Goal: Task Accomplishment & Management: Manage account settings

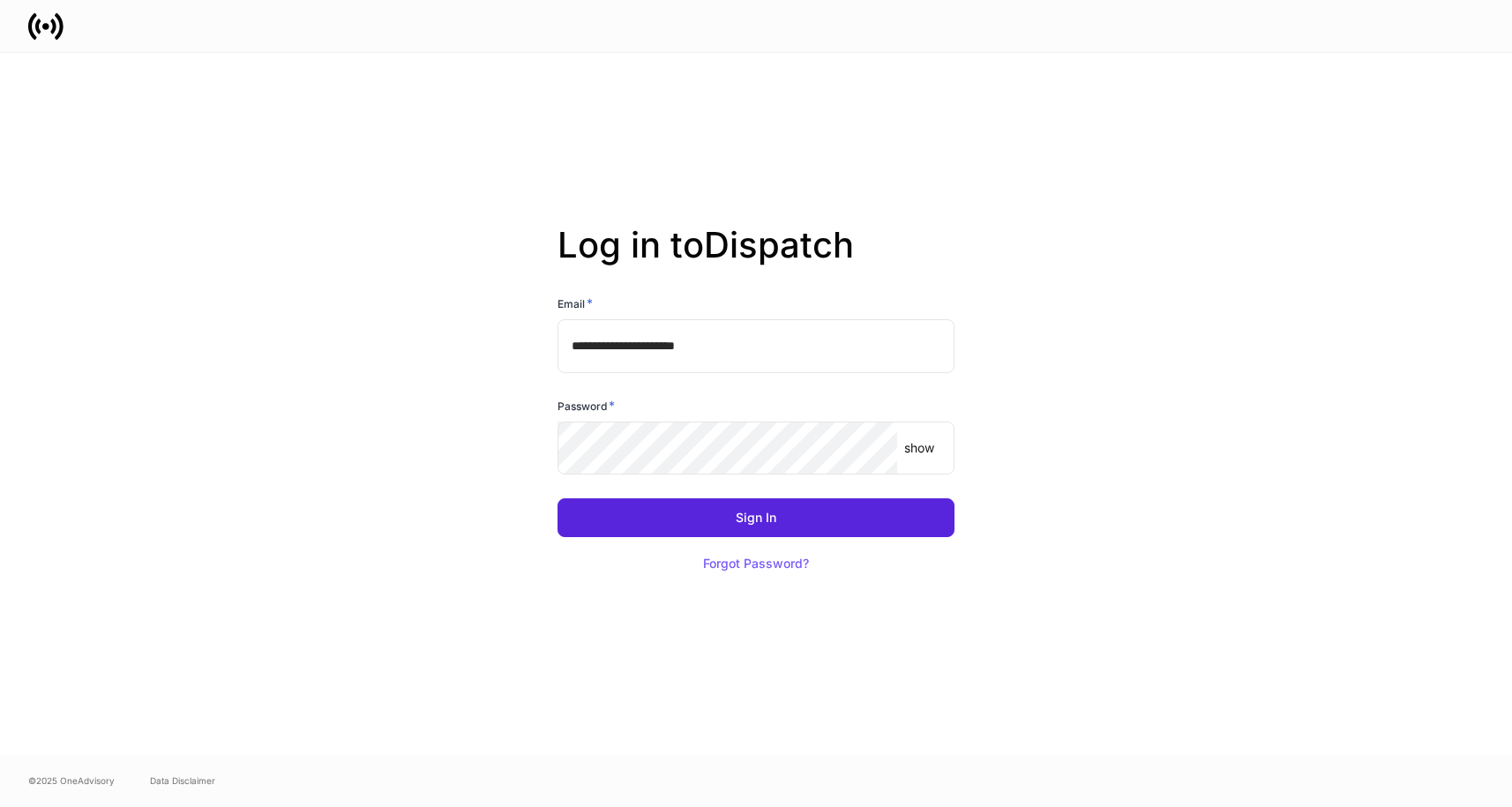
click at [558, 498] on button "Sign In" at bounding box center [756, 518] width 397 height 39
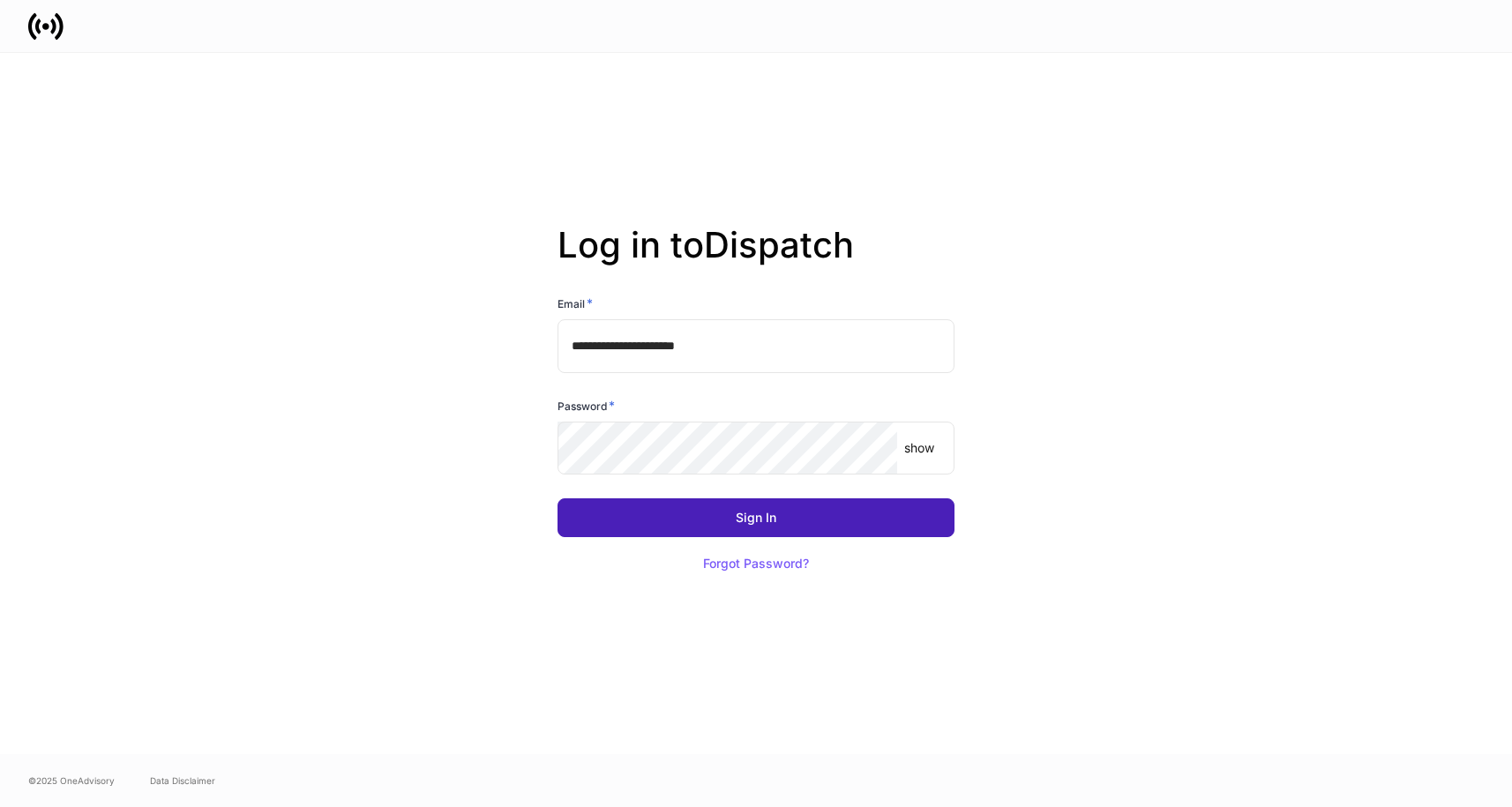
click at [683, 518] on button "Sign In" at bounding box center [756, 518] width 397 height 39
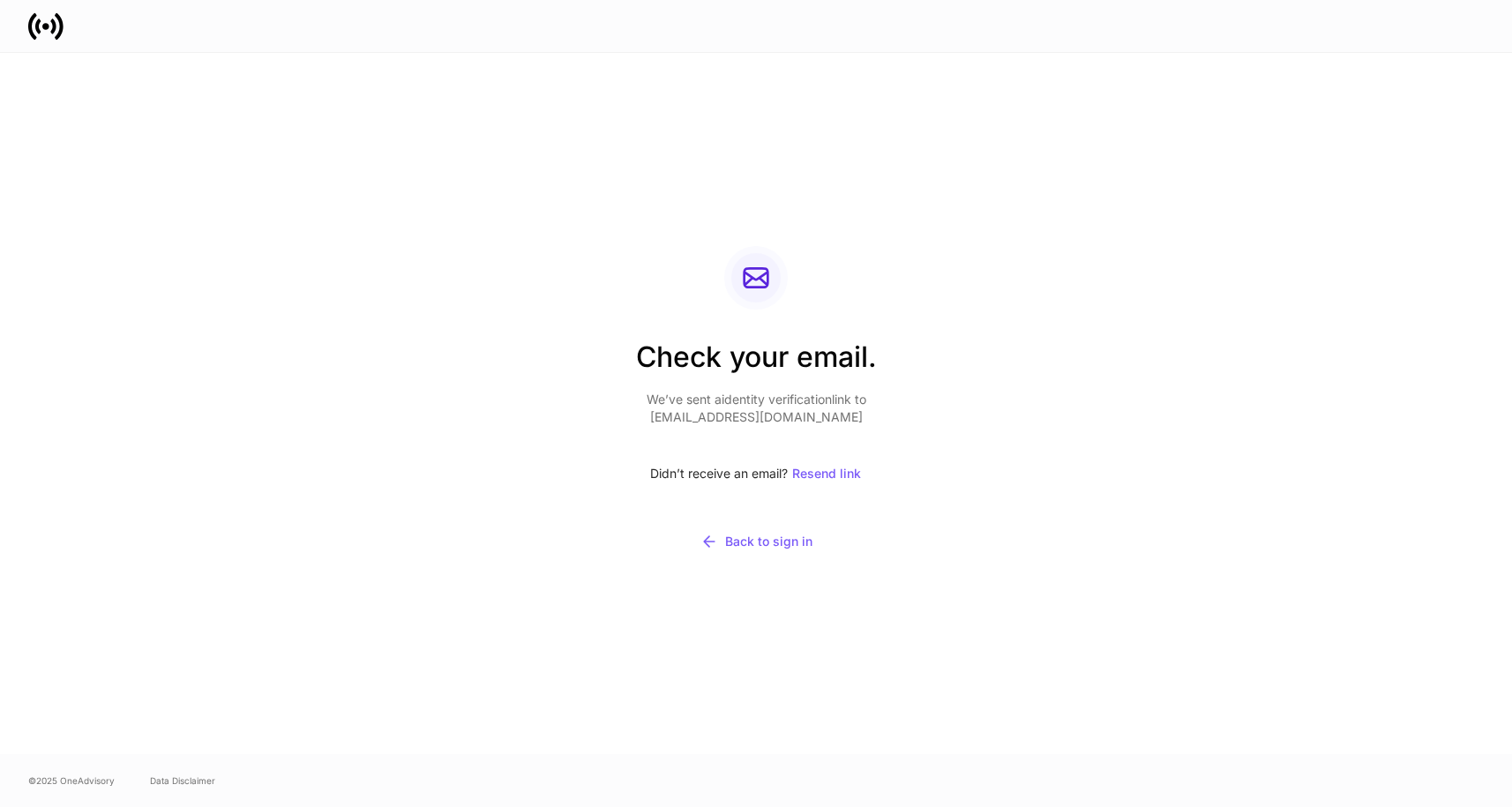
click at [48, 417] on div "Check your email. We’ve sent a identity verification link to [EMAIL_ADDRESS][DO…" at bounding box center [756, 404] width 1512 height 701
click at [736, 543] on div "Back to sign in" at bounding box center [756, 541] width 112 height 17
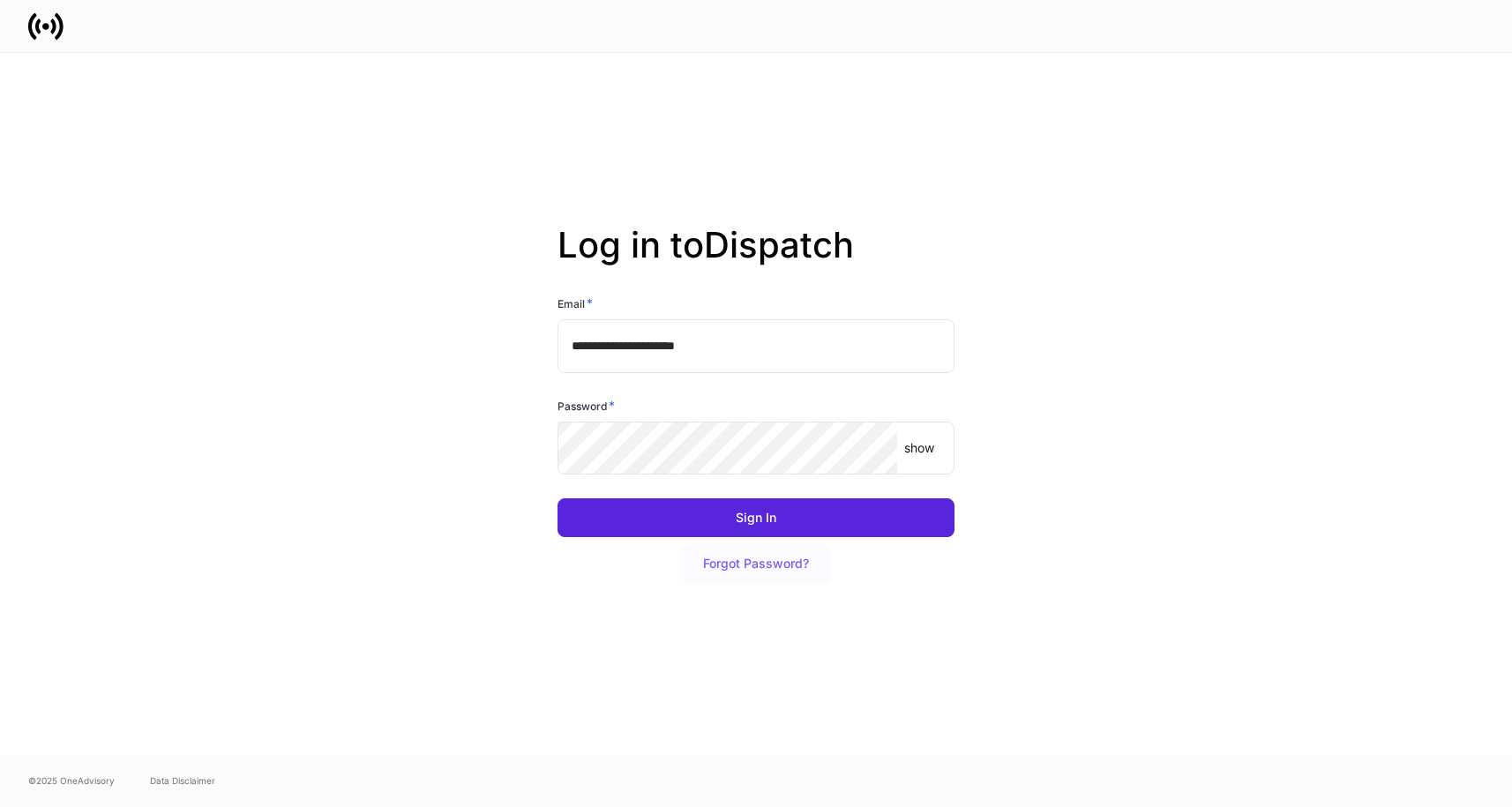
click at [730, 564] on div "Forgot Password?" at bounding box center [756, 564] width 106 height 13
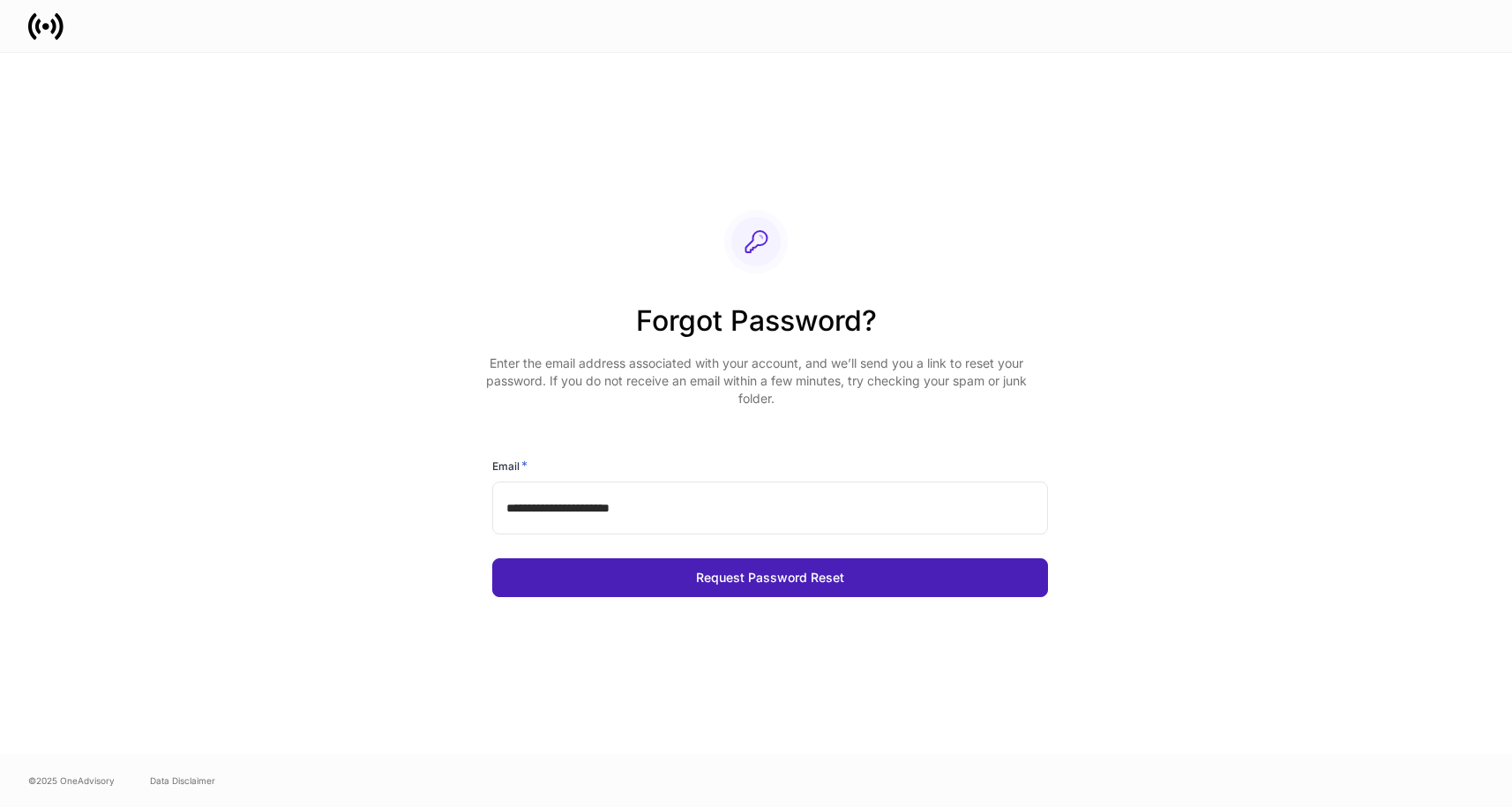
click at [687, 585] on button "Request Password Reset" at bounding box center [770, 578] width 556 height 39
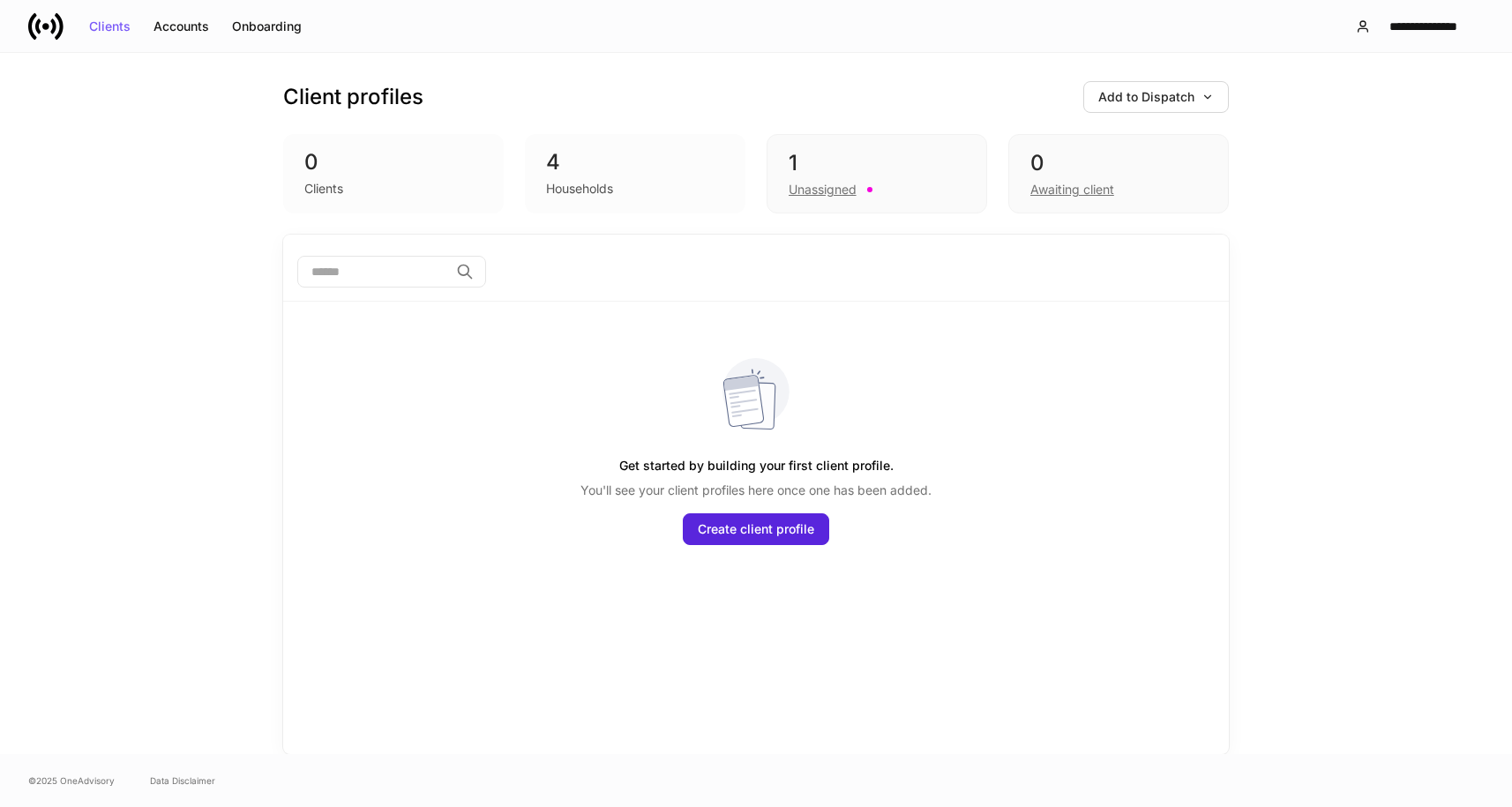
click at [55, 426] on div "Client profiles Add to Dispatch 0 Clients 4 Households 1 Unassigned 0 Awaiting …" at bounding box center [756, 404] width 1512 height 701
click at [1413, 24] on div "**********" at bounding box center [1423, 26] width 92 height 13
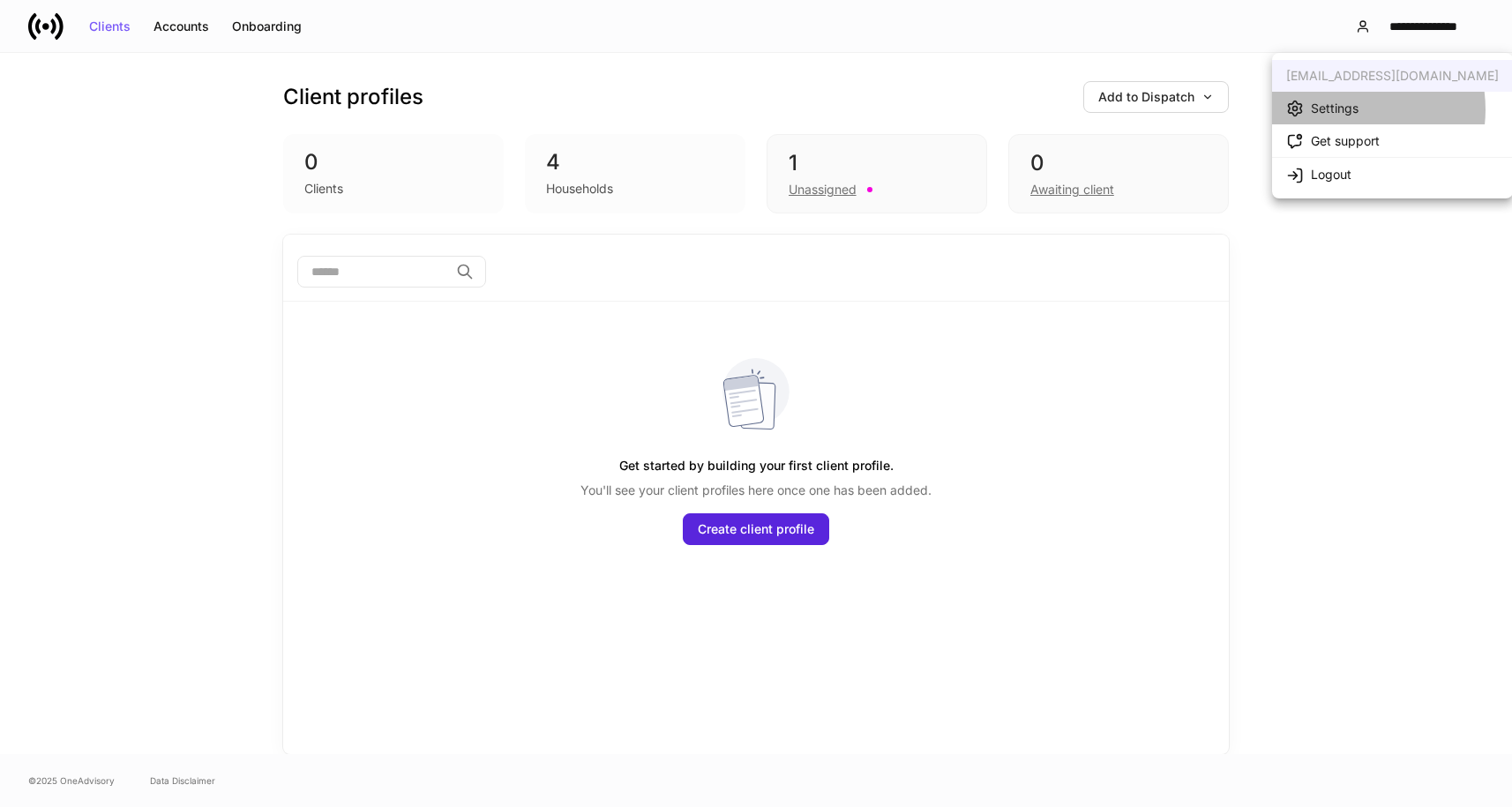
click at [1345, 110] on div "Settings" at bounding box center [1335, 108] width 47 height 17
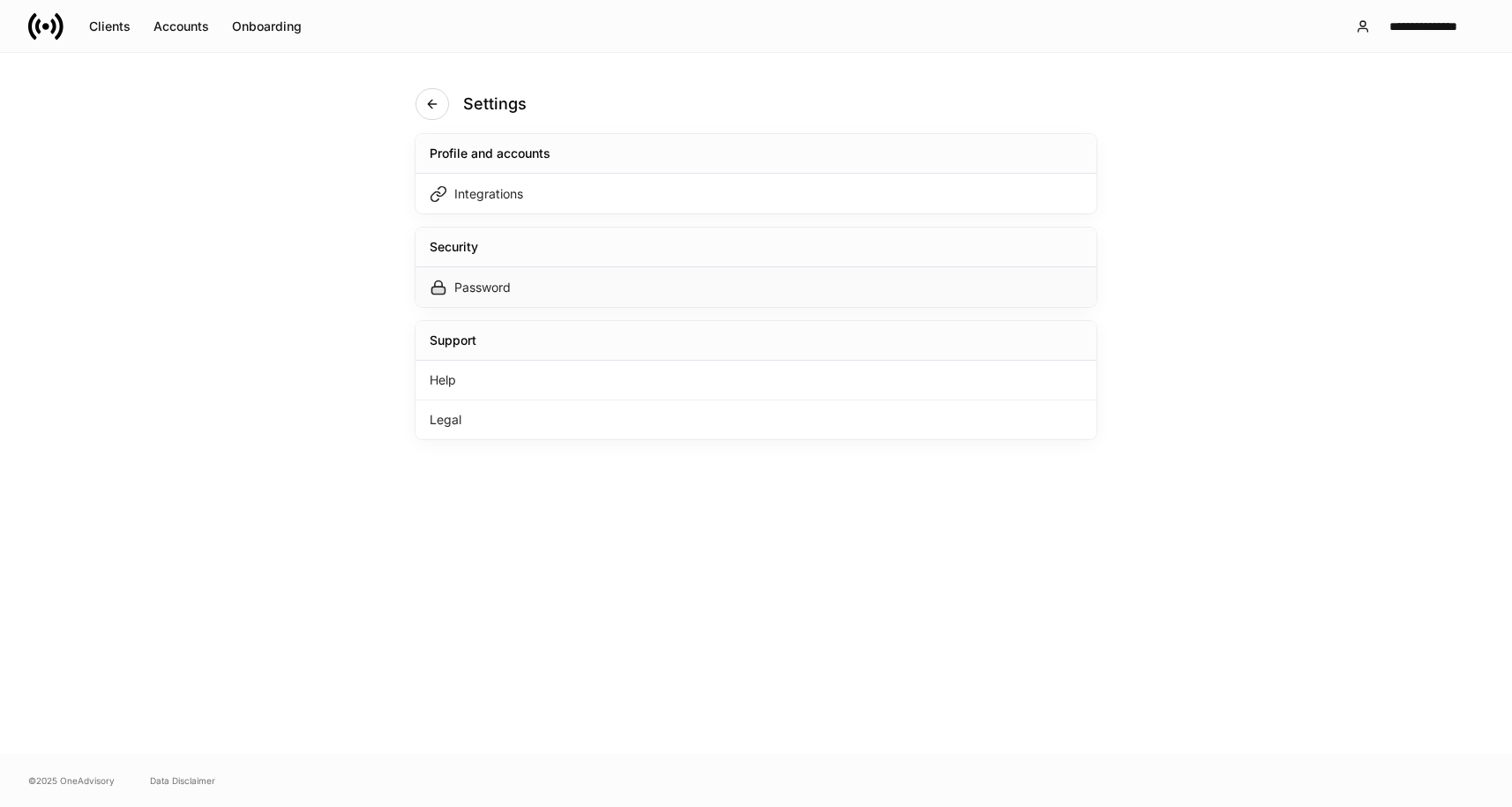
click at [594, 296] on div "Password" at bounding box center [756, 287] width 681 height 39
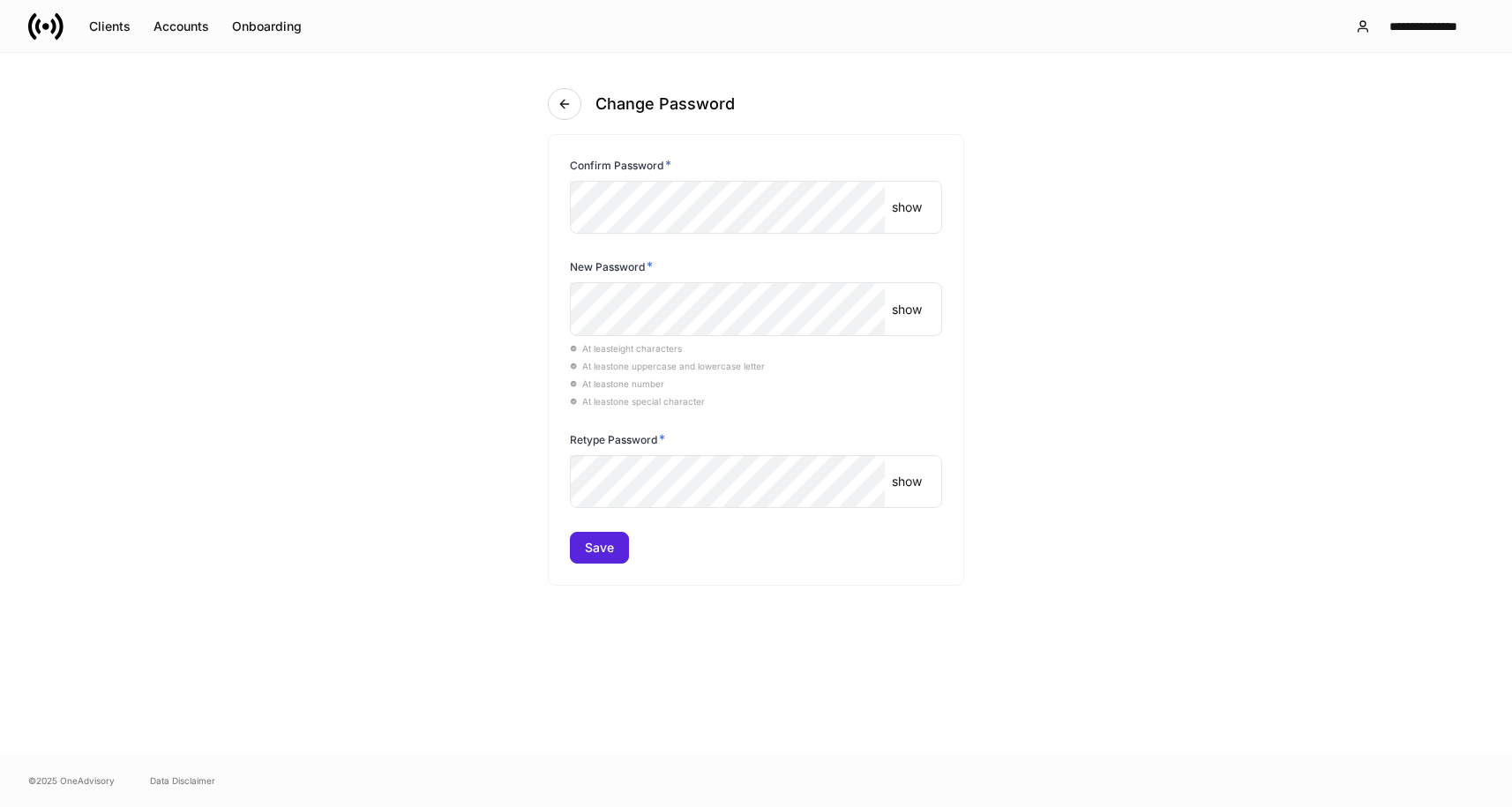
click at [904, 204] on p "show" at bounding box center [907, 206] width 30 height 17
click at [904, 204] on p "hide" at bounding box center [910, 206] width 25 height 17
click at [121, 20] on div "Clients" at bounding box center [110, 26] width 41 height 13
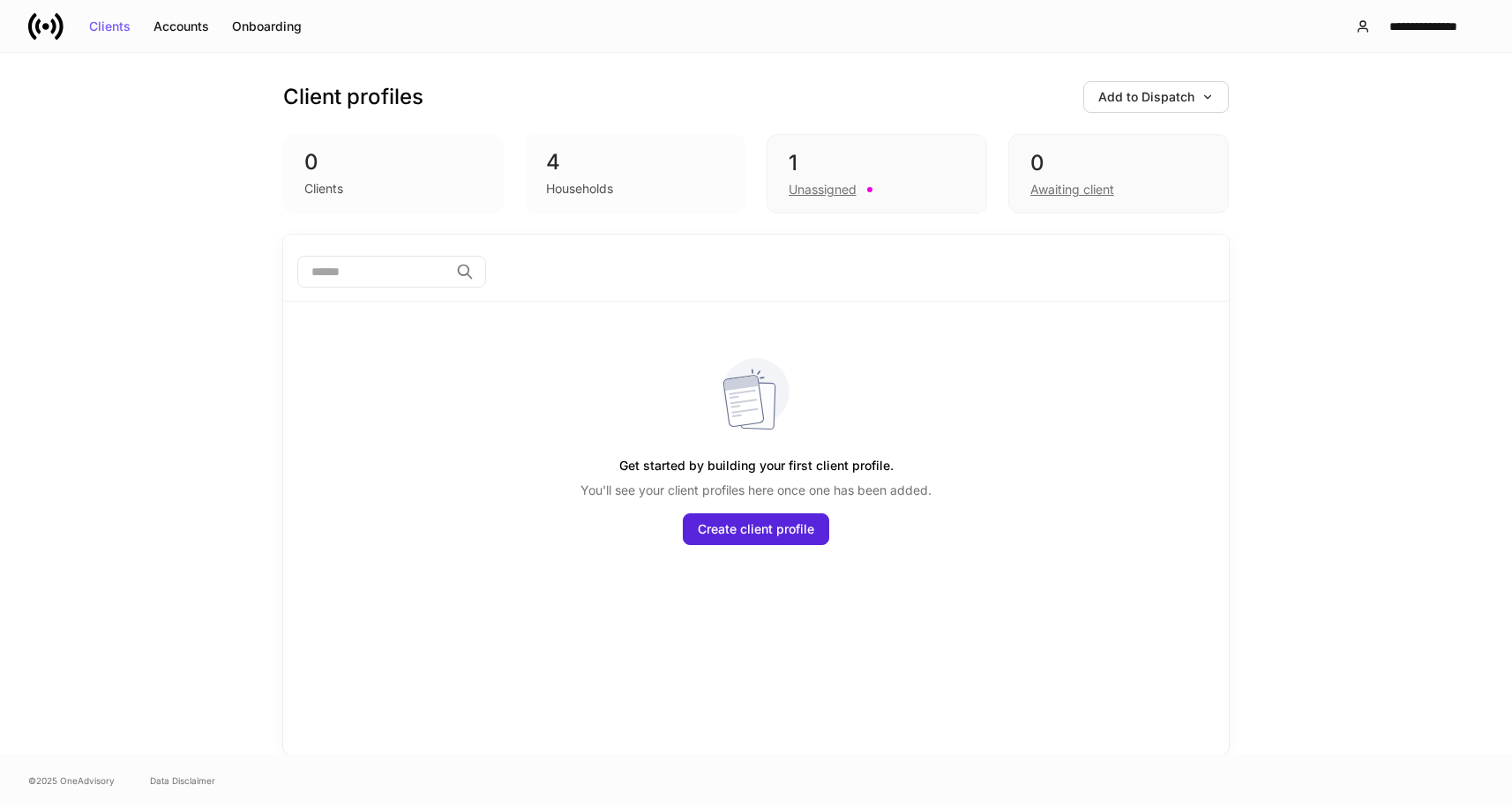
click at [37, 356] on div "Client profiles Add to Dispatch 0 Clients 4 Households 1 Unassigned 0 Awaiting …" at bounding box center [756, 404] width 1512 height 701
click at [1403, 13] on button "**********" at bounding box center [1412, 26] width 143 height 32
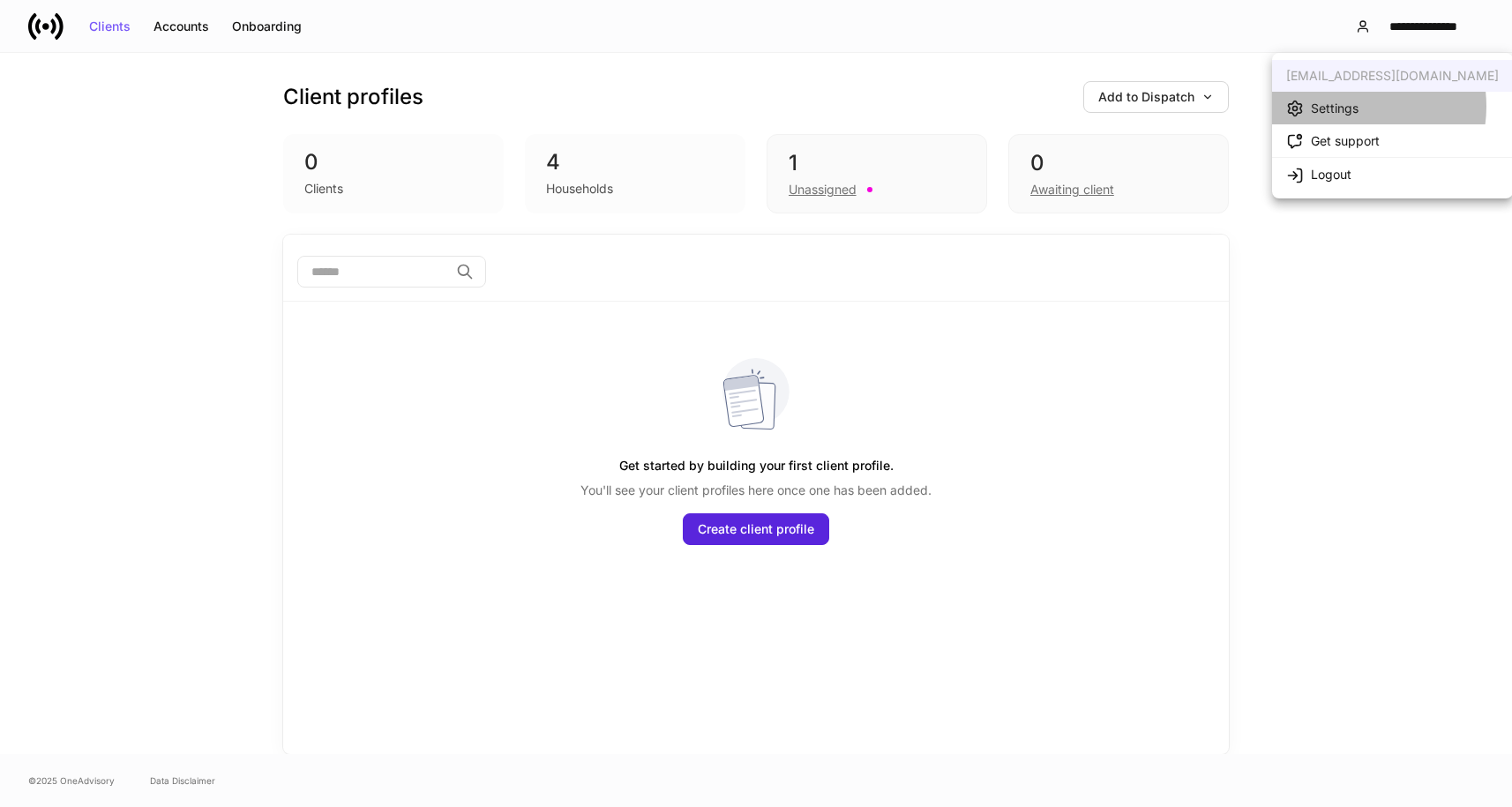
click at [1345, 106] on div "Settings" at bounding box center [1335, 108] width 47 height 17
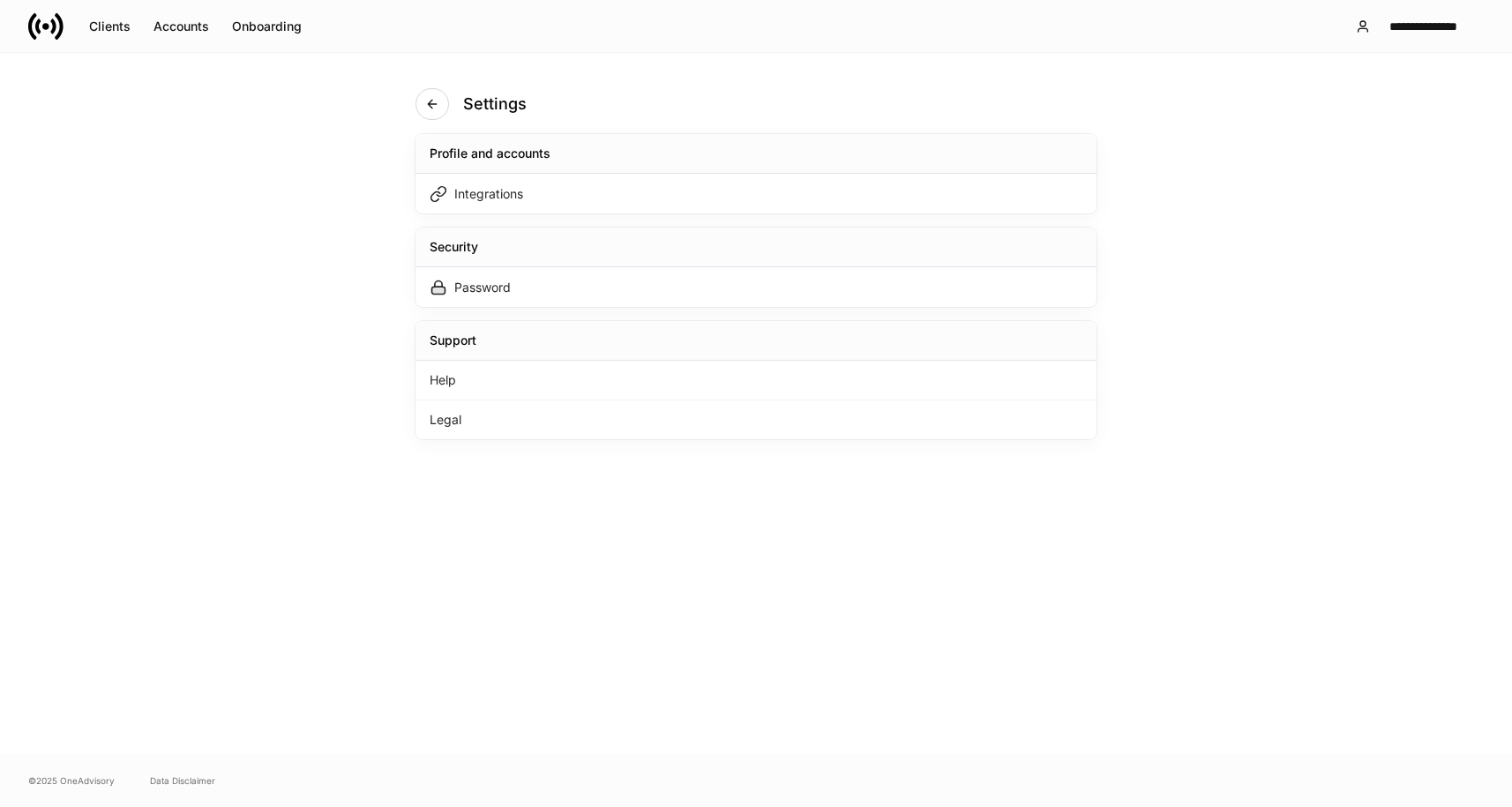
drag, startPoint x: 38, startPoint y: 323, endPoint x: 317, endPoint y: 206, distance: 302.5
click at [38, 323] on div "Settings Profile and accounts Integrations Security Password Support Help Legal" at bounding box center [756, 404] width 1512 height 701
click at [494, 187] on div "Integrations" at bounding box center [488, 194] width 68 height 17
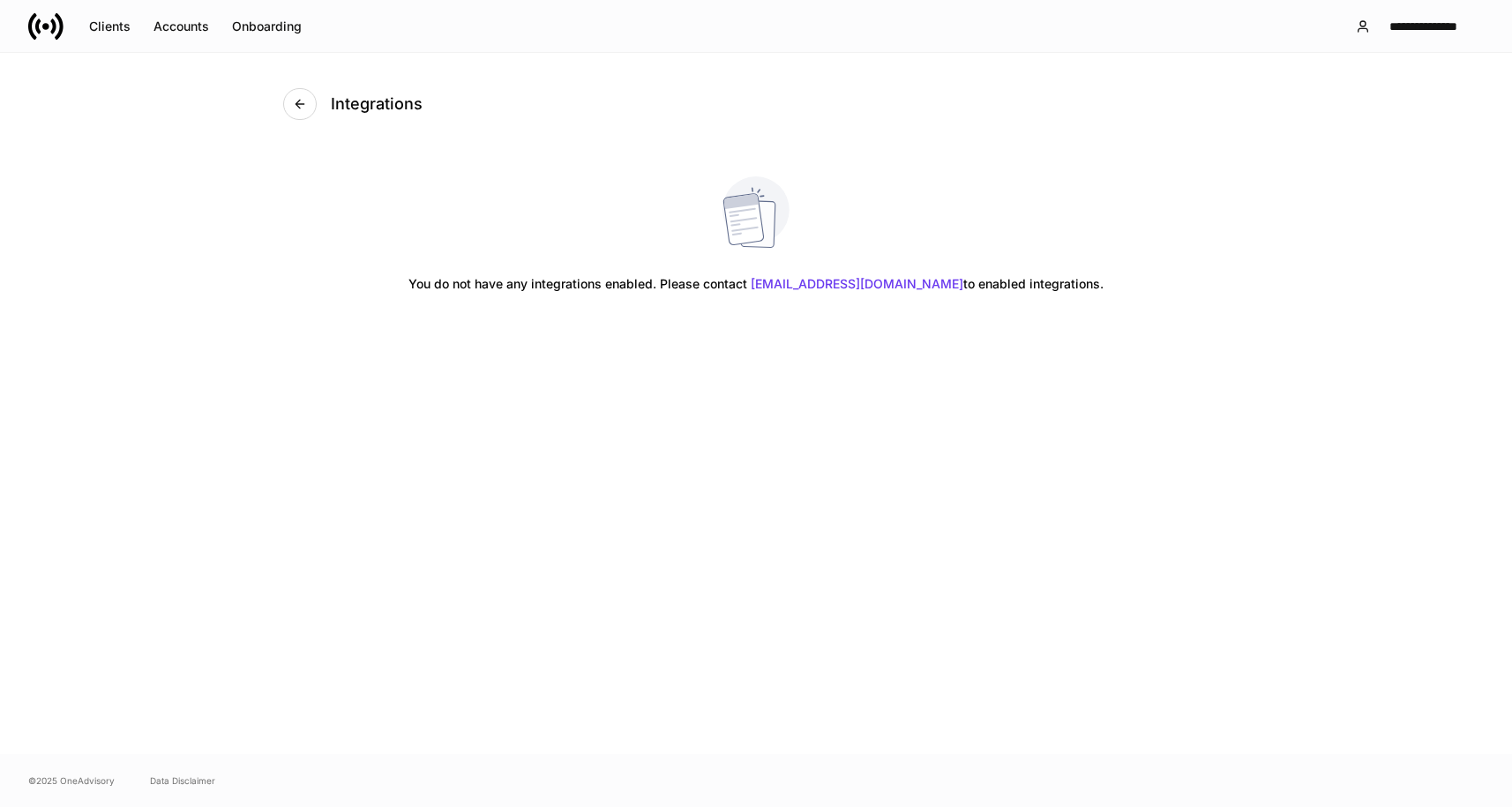
click at [37, 350] on div "Integrations You do not have any integrations enabled. Please contact support@d…" at bounding box center [756, 404] width 1512 height 701
click at [55, 174] on div "Integrations You do not have any integrations enabled. Please contact support@d…" at bounding box center [756, 404] width 1512 height 701
click at [49, 301] on div "Integrations You do not have any integrations enabled. Please contact support@d…" at bounding box center [756, 404] width 1512 height 701
click at [51, 276] on div "Integrations You do not have any integrations enabled. Please contact support@d…" at bounding box center [756, 404] width 1512 height 701
click at [302, 96] on button "button" at bounding box center [299, 104] width 34 height 32
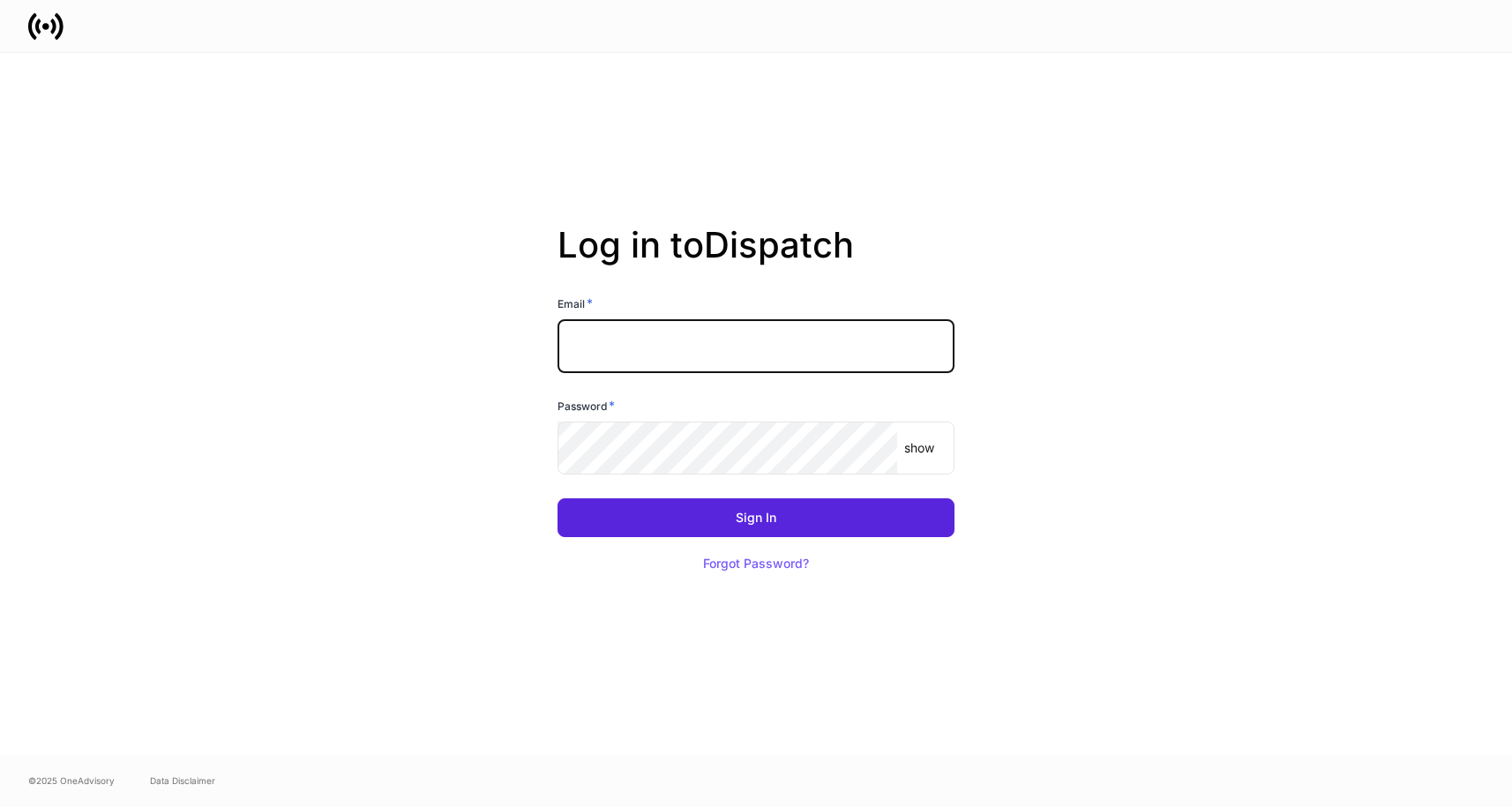
click at [692, 335] on input "text" at bounding box center [756, 346] width 397 height 53
type input "**********"
click at [743, 567] on div "Forgot Password?" at bounding box center [756, 564] width 106 height 13
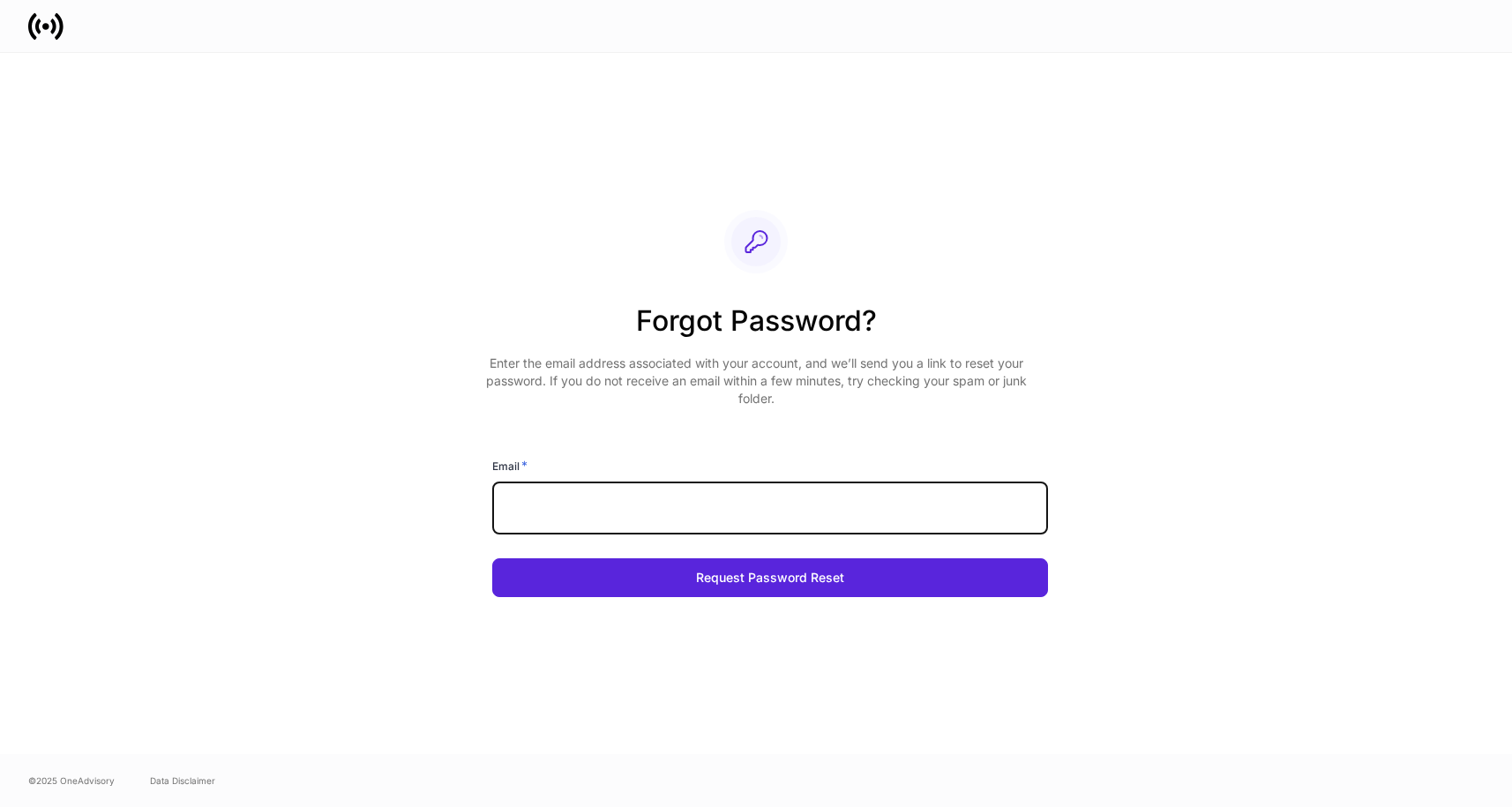
click at [711, 513] on input "text" at bounding box center [770, 508] width 556 height 53
type input "**********"
click at [492, 559] on button "Request Password Reset" at bounding box center [770, 578] width 556 height 39
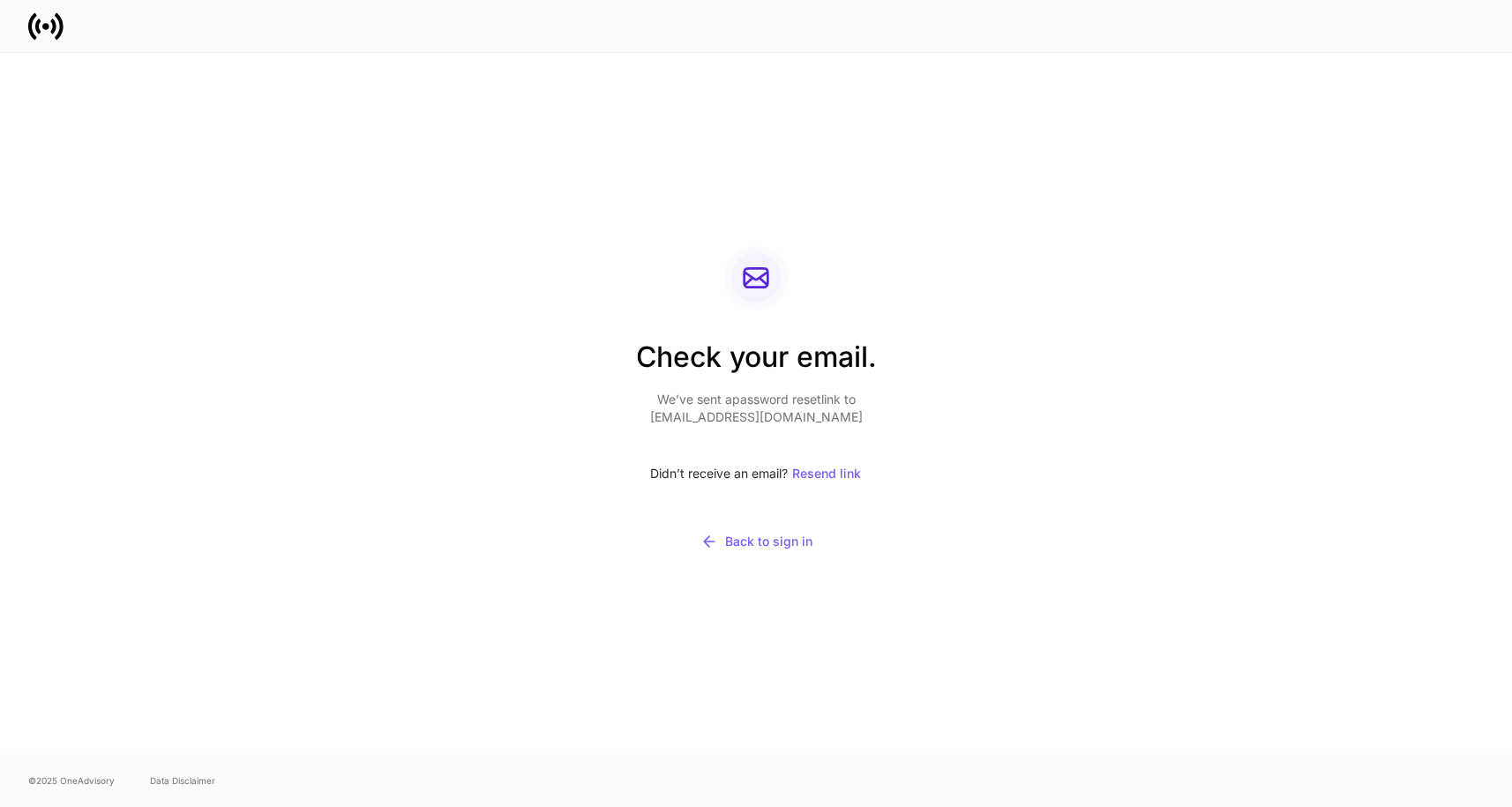
click at [1221, 363] on div "Check your email. We’ve sent a password reset link to asturgis@centeraspw.com D…" at bounding box center [756, 404] width 946 height 701
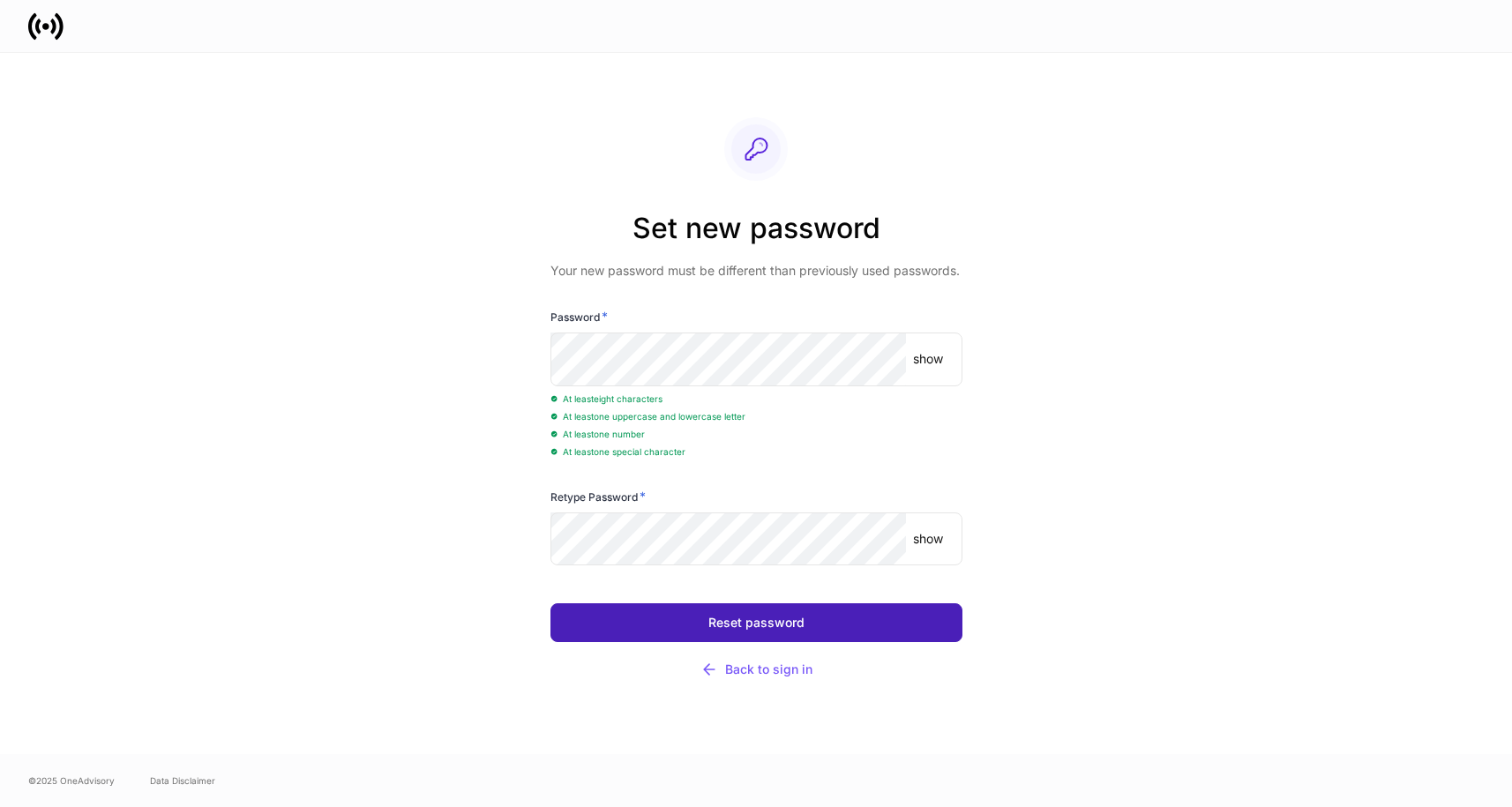
click at [715, 629] on div "Reset password" at bounding box center [756, 624] width 96 height 13
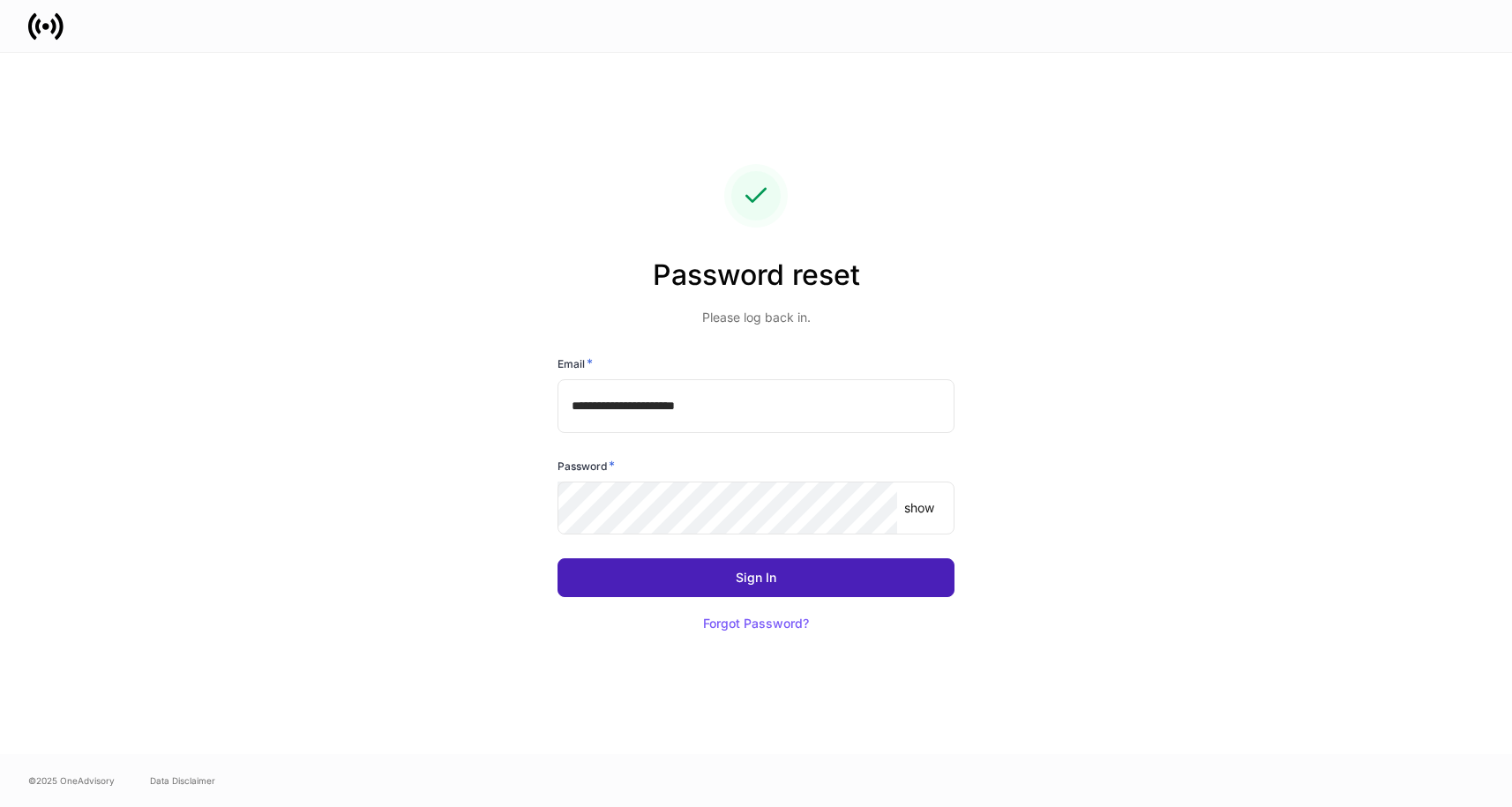
click at [819, 571] on button "Sign In" at bounding box center [756, 578] width 397 height 39
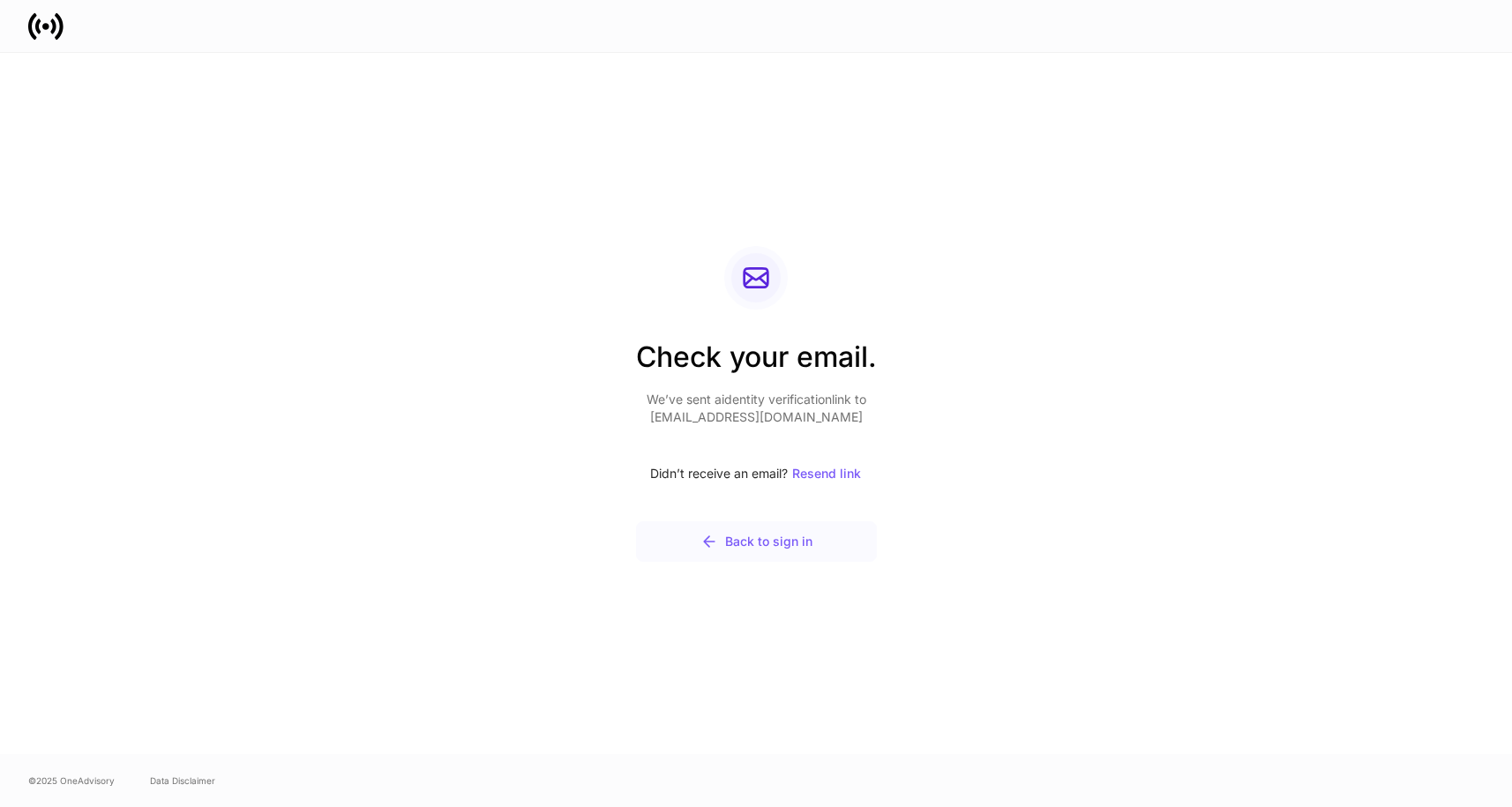
click at [754, 545] on div "Back to sign in" at bounding box center [756, 541] width 112 height 17
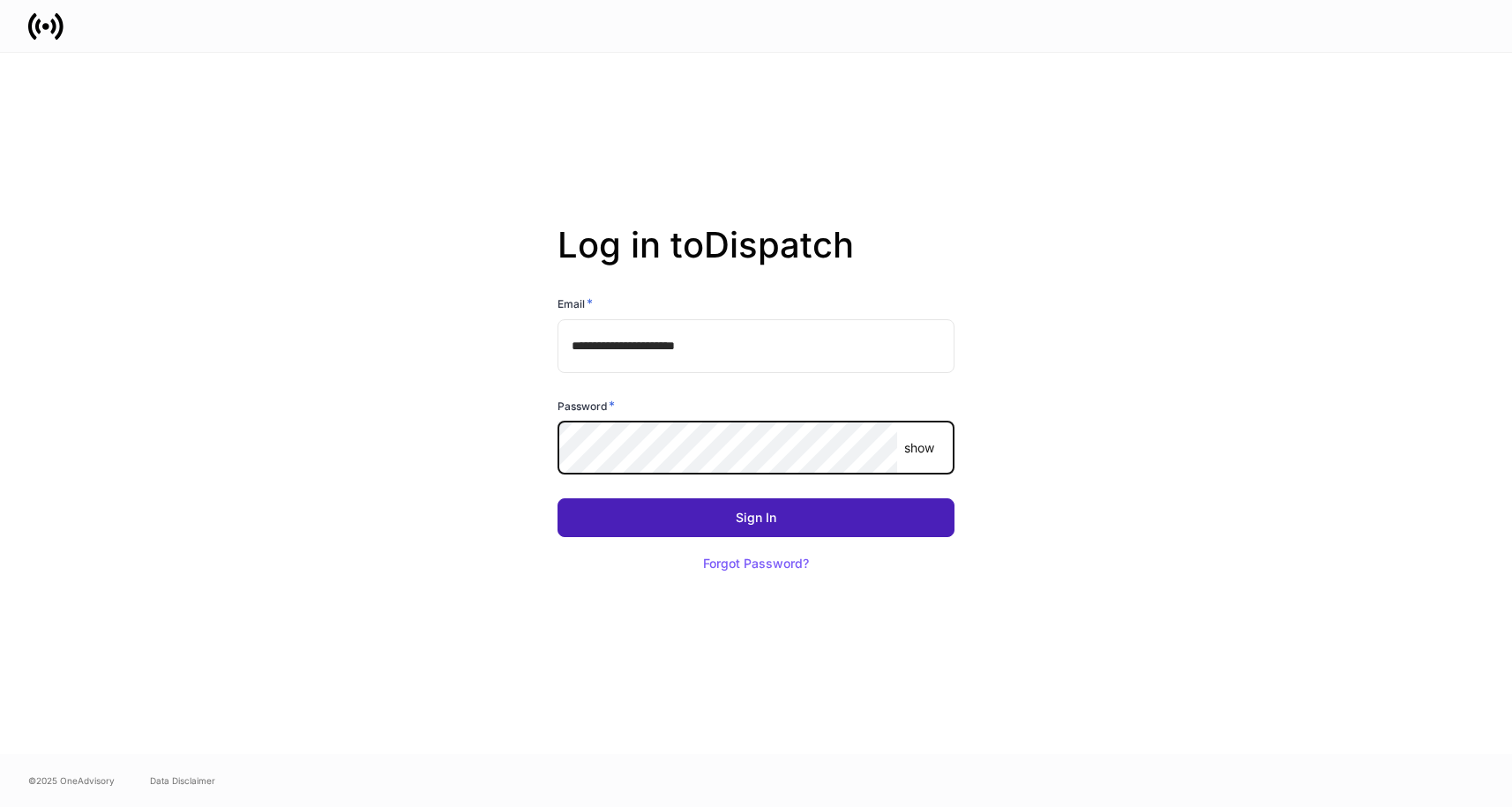
click at [739, 508] on div "**********" at bounding box center [749, 428] width 411 height 309
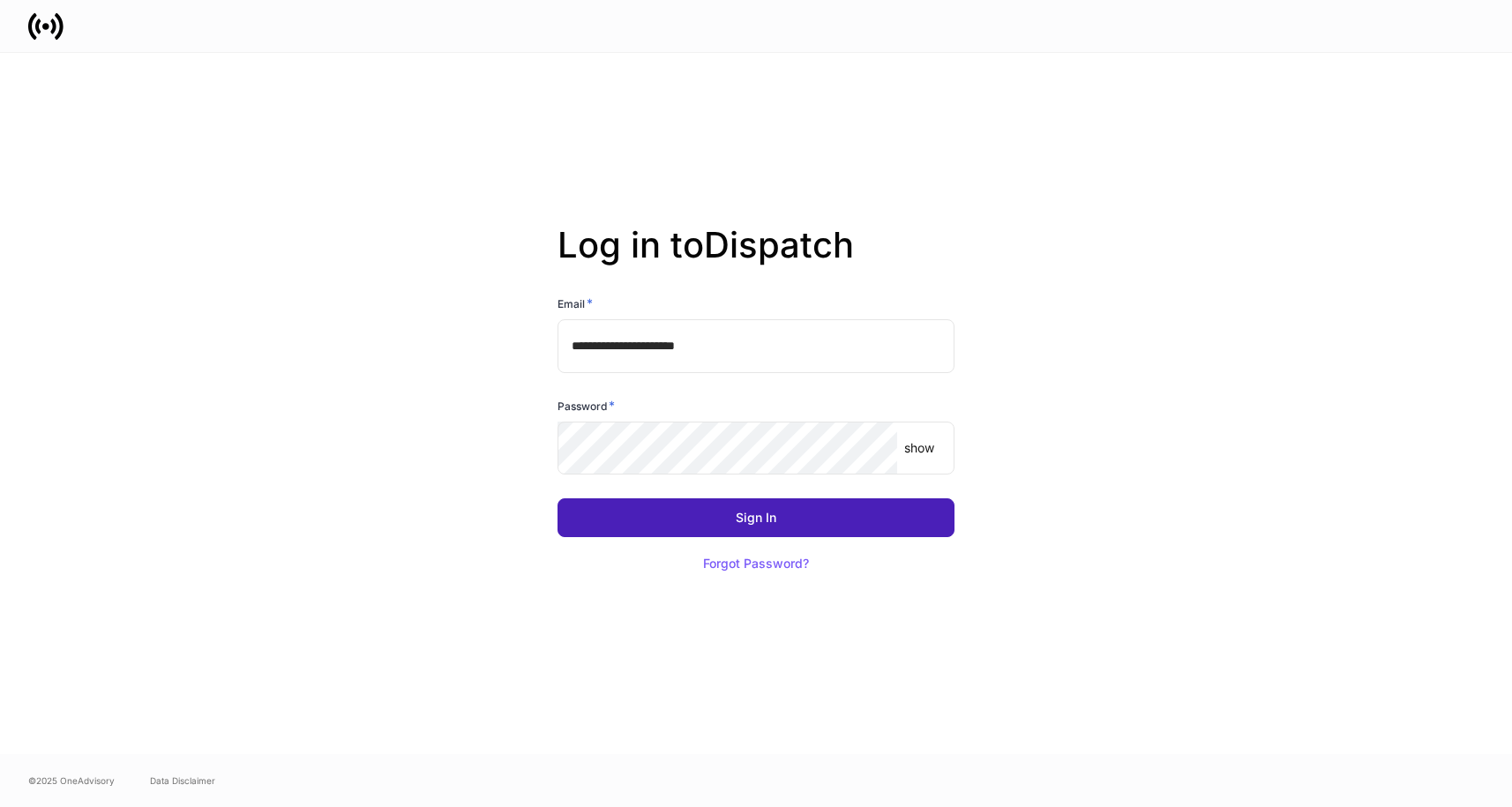
click at [739, 508] on button "Sign In" at bounding box center [756, 518] width 397 height 39
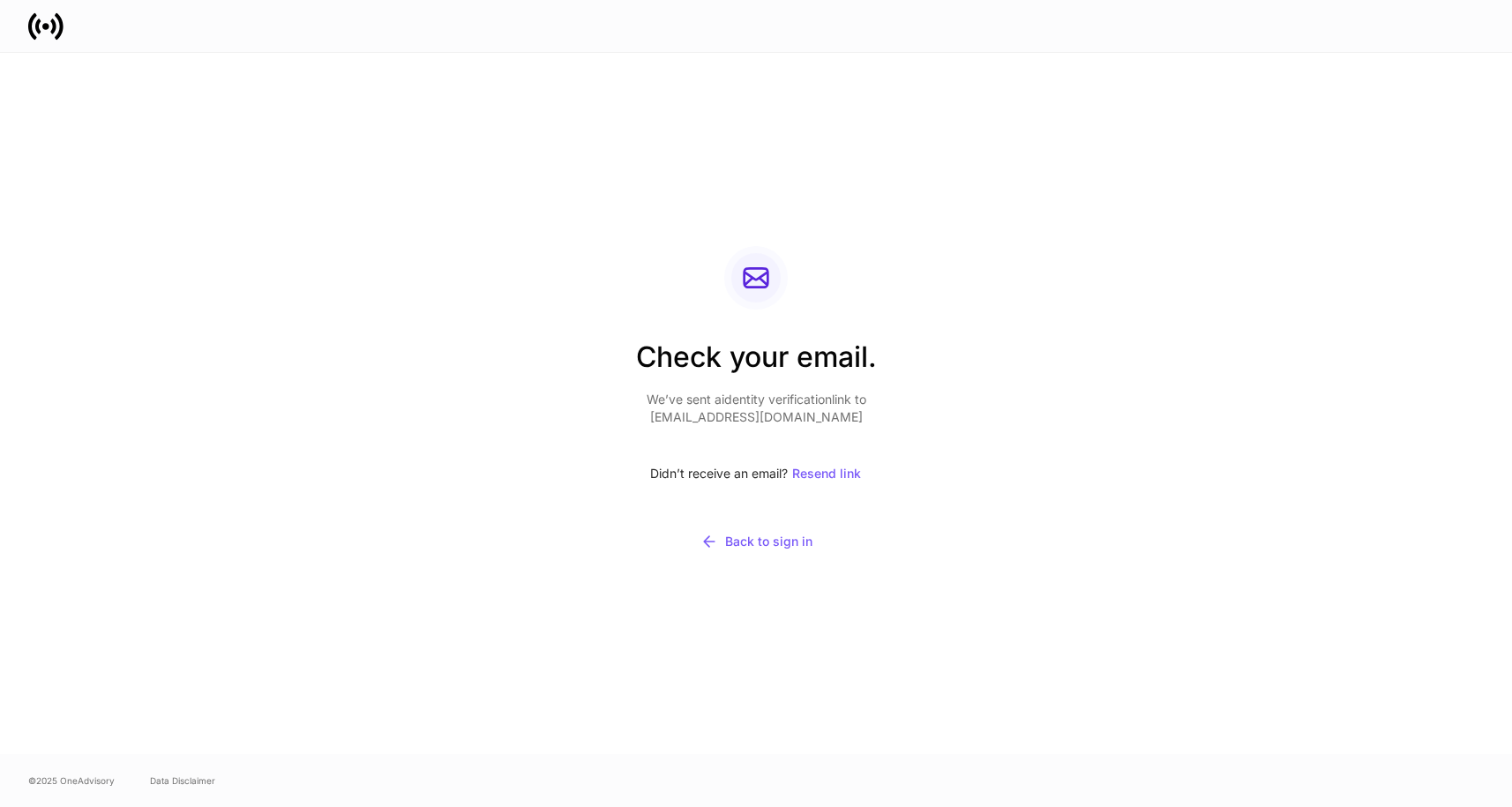
click at [1242, 322] on div "Check your email. We’ve sent a identity verification link to [EMAIL_ADDRESS][DO…" at bounding box center [756, 404] width 1059 height 701
click at [772, 542] on div "Back to sign in" at bounding box center [756, 541] width 112 height 17
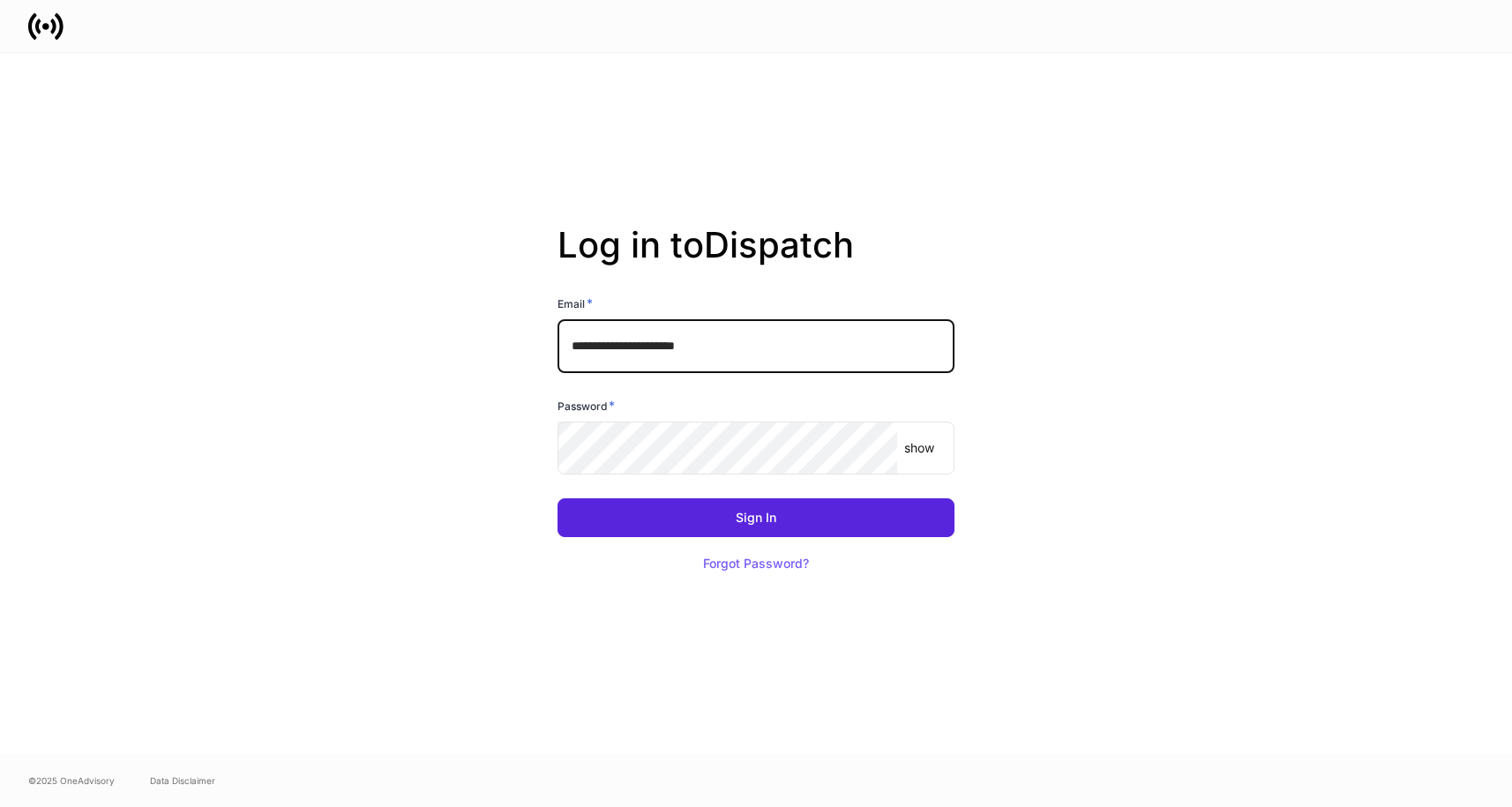
click at [788, 345] on input "**********" at bounding box center [756, 346] width 397 height 53
click at [397, 344] on div "**********" at bounding box center [756, 404] width 946 height 701
